Goal: Task Accomplishment & Management: Manage account settings

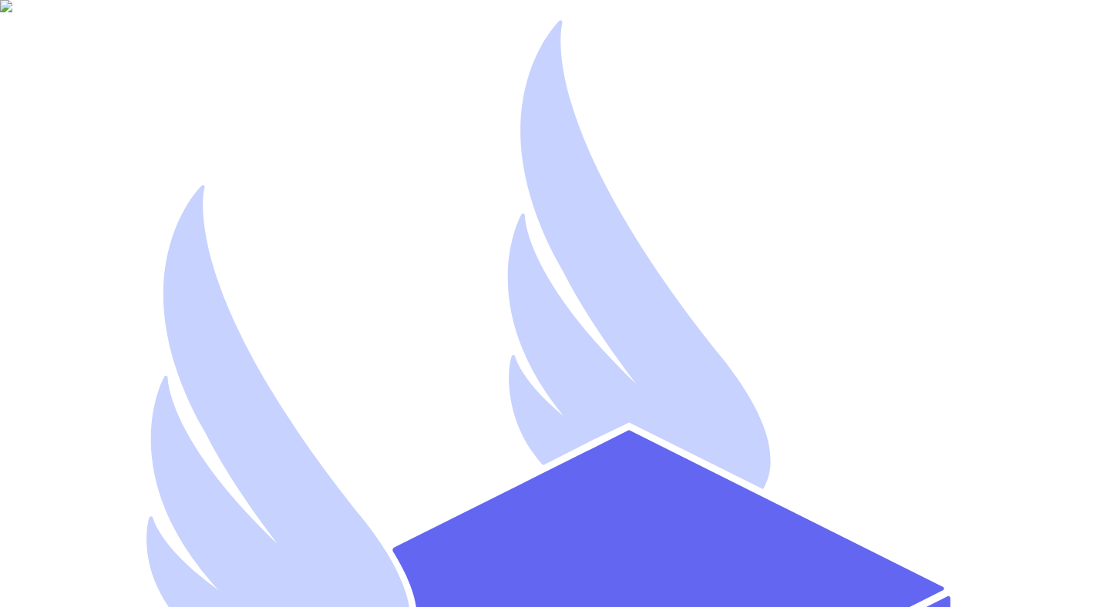
paste input "mutahhar.ahmad+8@thryftship.com"
type input "mutahhar.ahmad+8@thryftship.com"
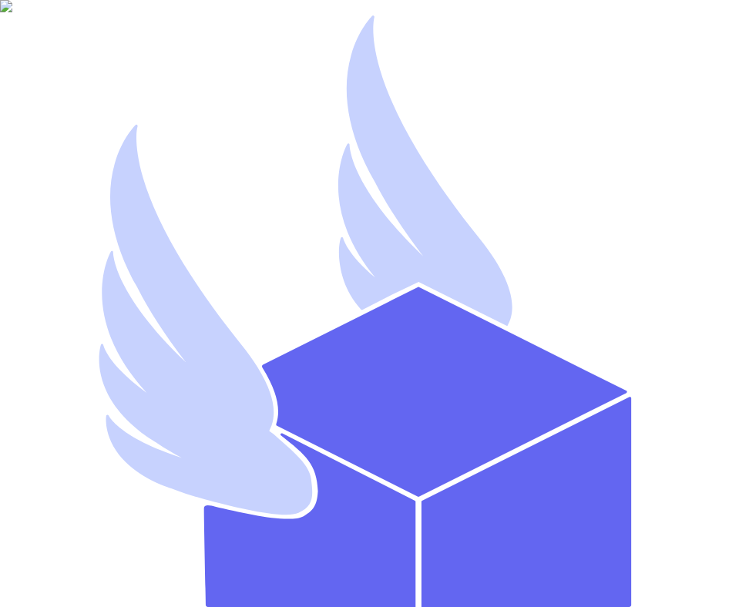
type input "[EMAIL_ADDRESS][DOMAIN_NAME]"
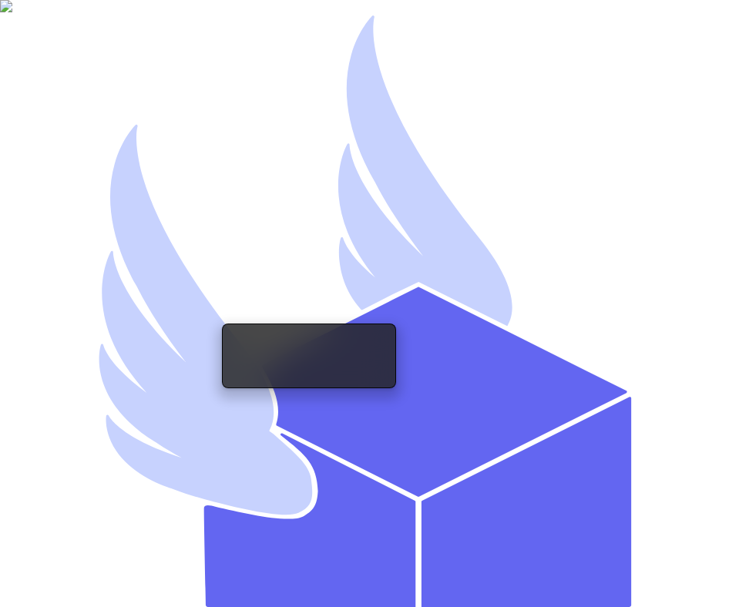
paste input "[EMAIL_ADDRESS][DOMAIN_NAME]"
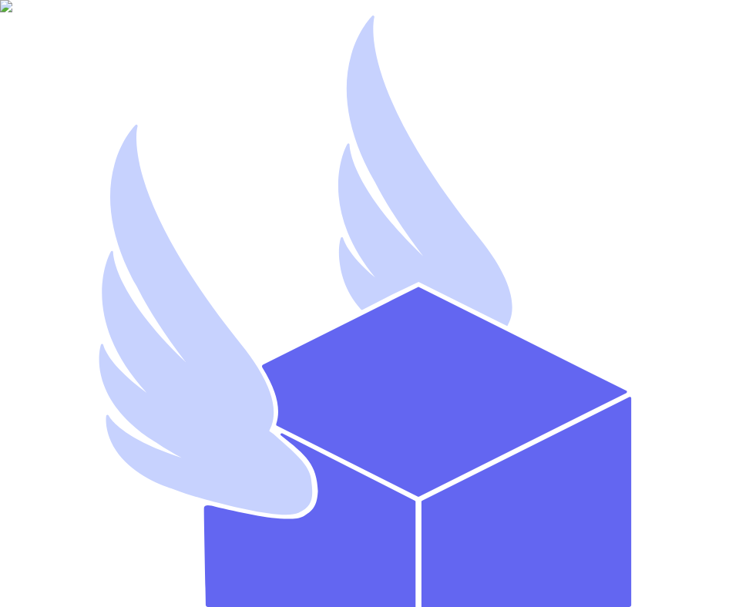
type input "[EMAIL_ADDRESS][DOMAIN_NAME]"
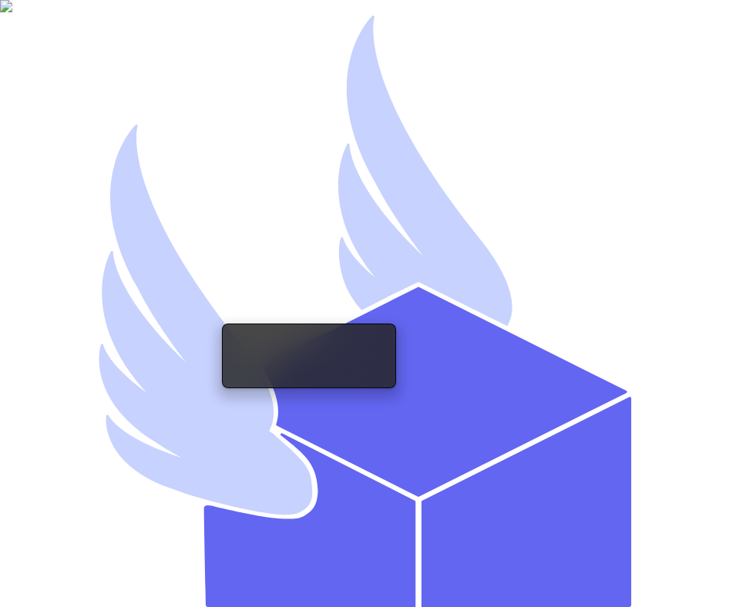
paste input "[EMAIL_ADDRESS][DOMAIN_NAME]"
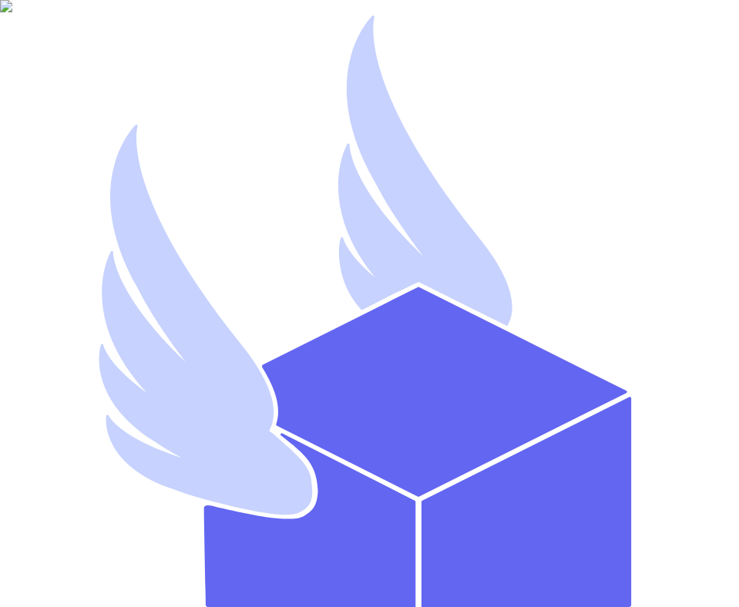
type input "[EMAIL_ADDRESS][DOMAIN_NAME]"
